Goal: Task Accomplishment & Management: Complete application form

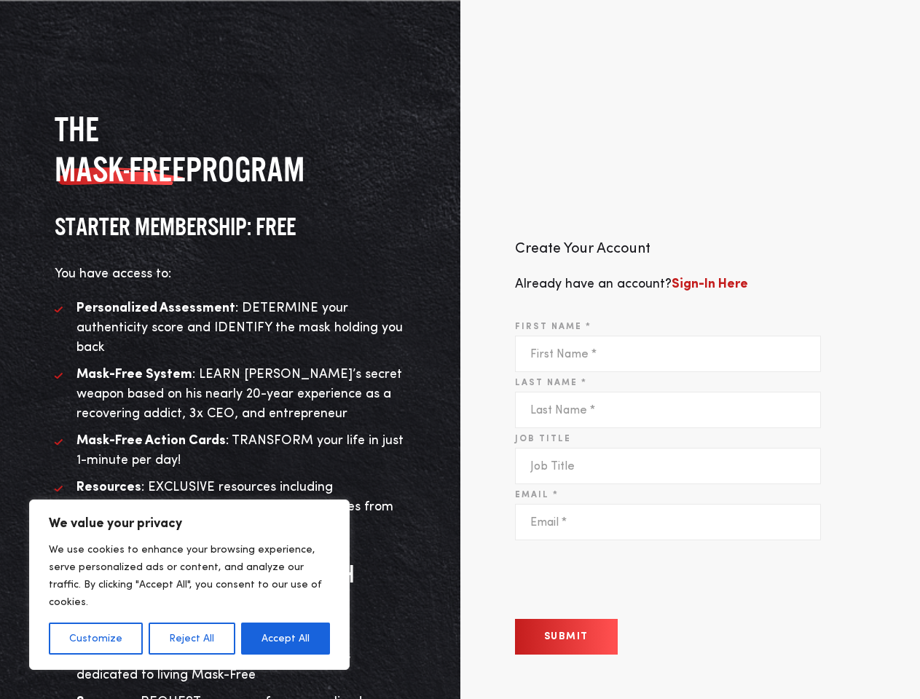
click at [460, 350] on div "Create Your Account Already have an account? Sign-In Here First Name * Last Nam…" at bounding box center [690, 457] width 460 height 657
click at [95, 639] on button "Customize" at bounding box center [96, 639] width 94 height 32
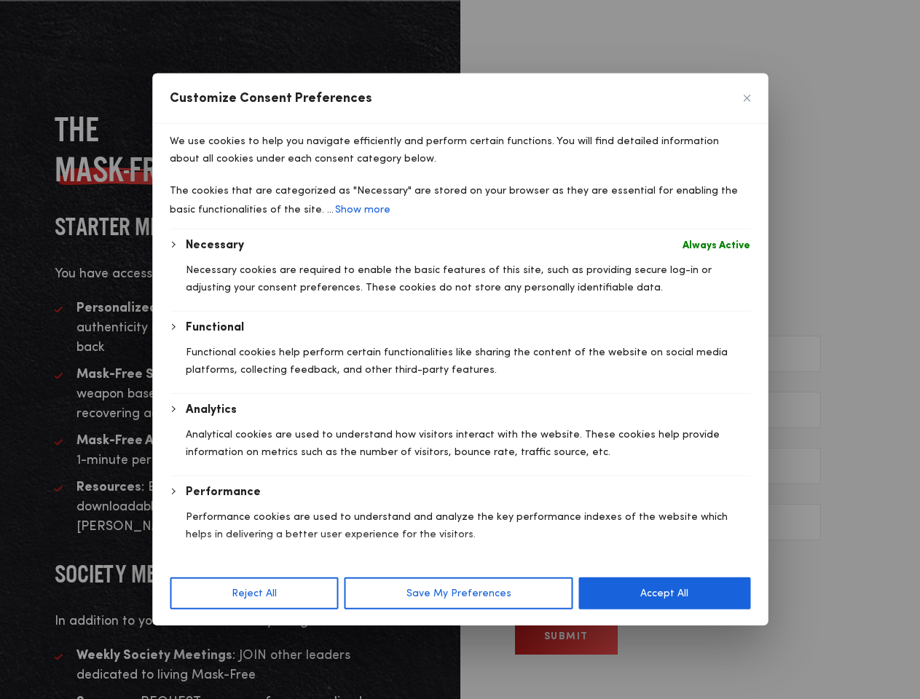
click at [191, 639] on div at bounding box center [460, 349] width 920 height 699
click at [285, 393] on div "Functional Functional cookies help perform certain functionalities like sharing…" at bounding box center [468, 356] width 564 height 74
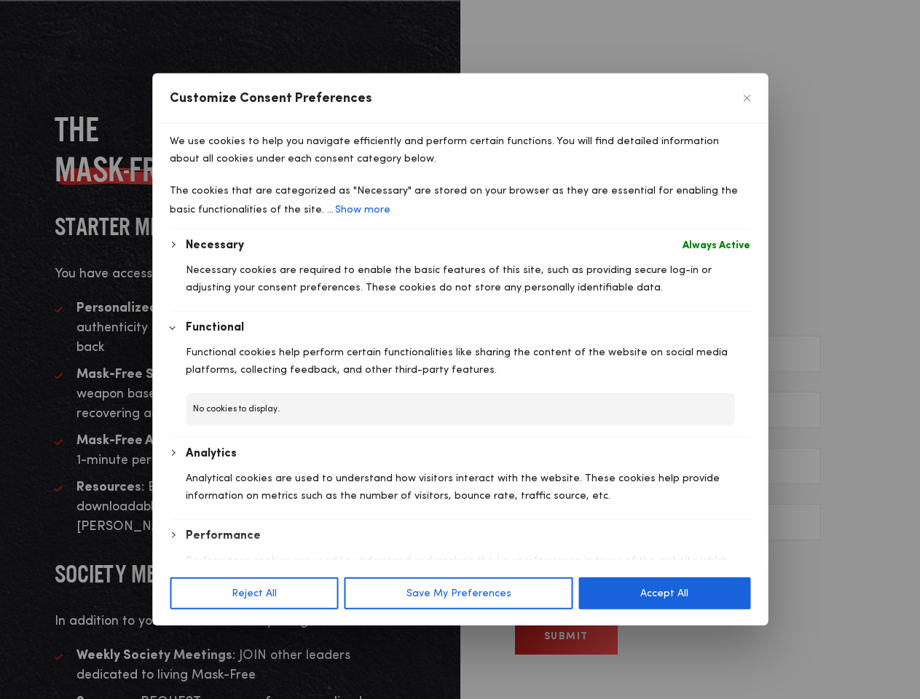
click at [566, 505] on p "Analytical cookies are used to understand how visitors interact with the websit…" at bounding box center [468, 487] width 564 height 35
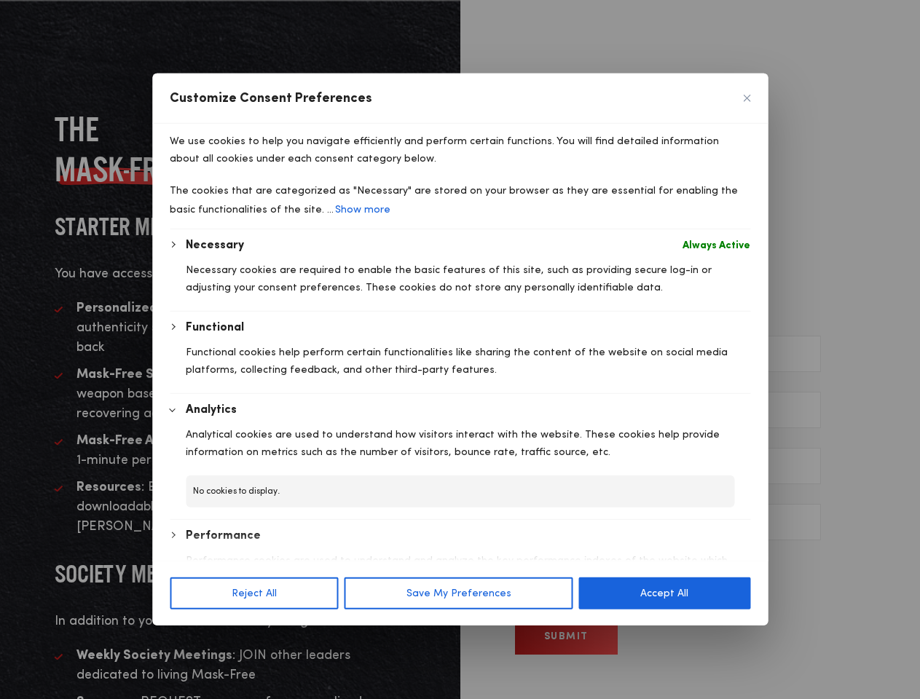
click at [625, 581] on div "Reject All Save My Preferences Accept All" at bounding box center [459, 593] width 615 height 65
